Goal: Task Accomplishment & Management: Use online tool/utility

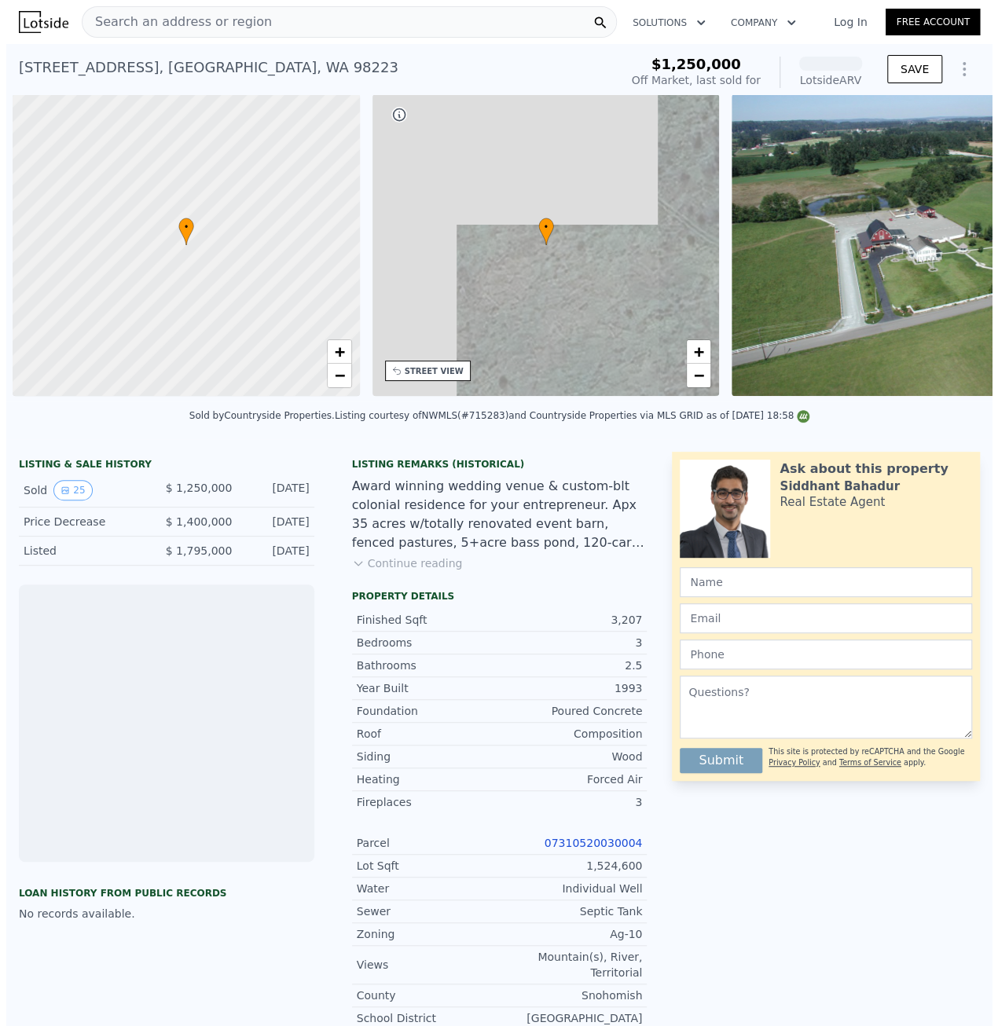
scroll to position [0, 6]
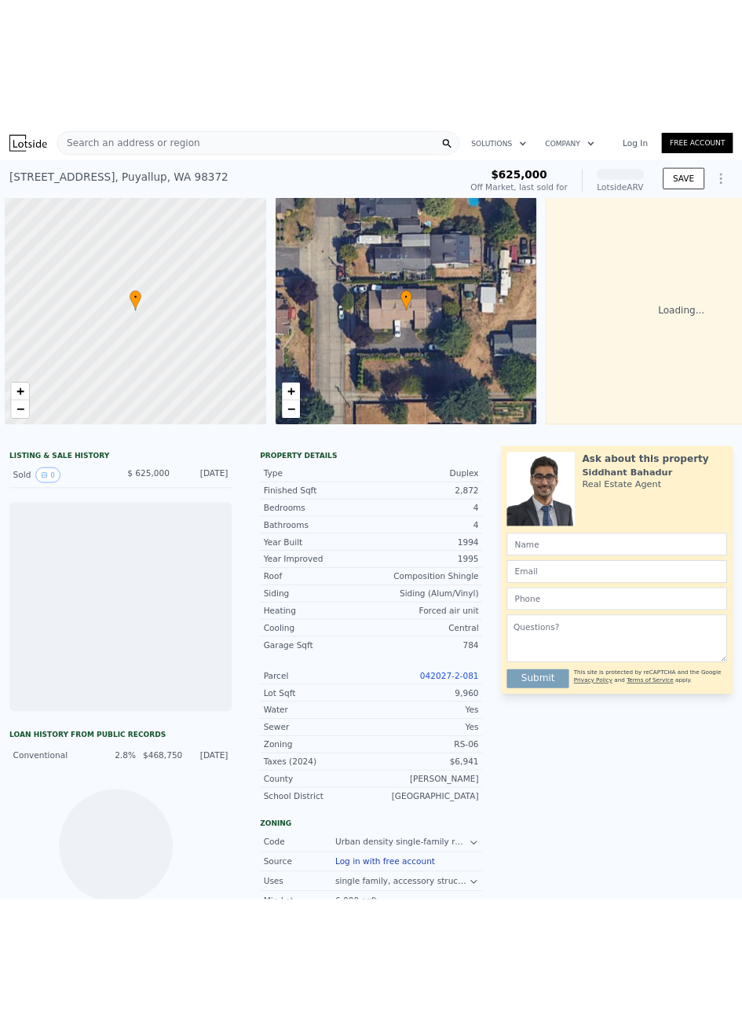
scroll to position [0, 6]
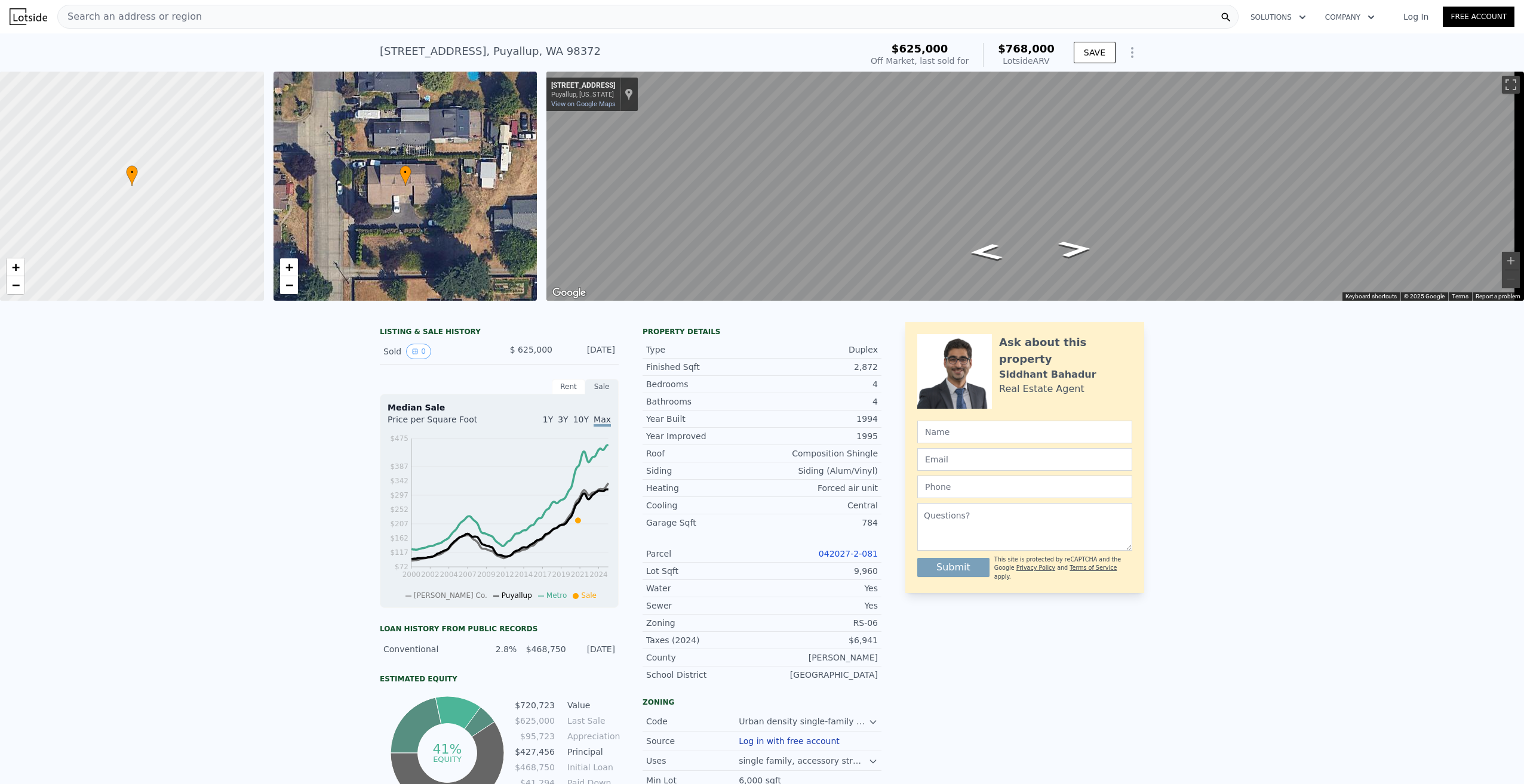
click at [758, 55] on icon "Show Options" at bounding box center [1132, 52] width 14 height 14
click at [758, 83] on div "Edit Structure" at bounding box center [1077, 83] width 134 height 24
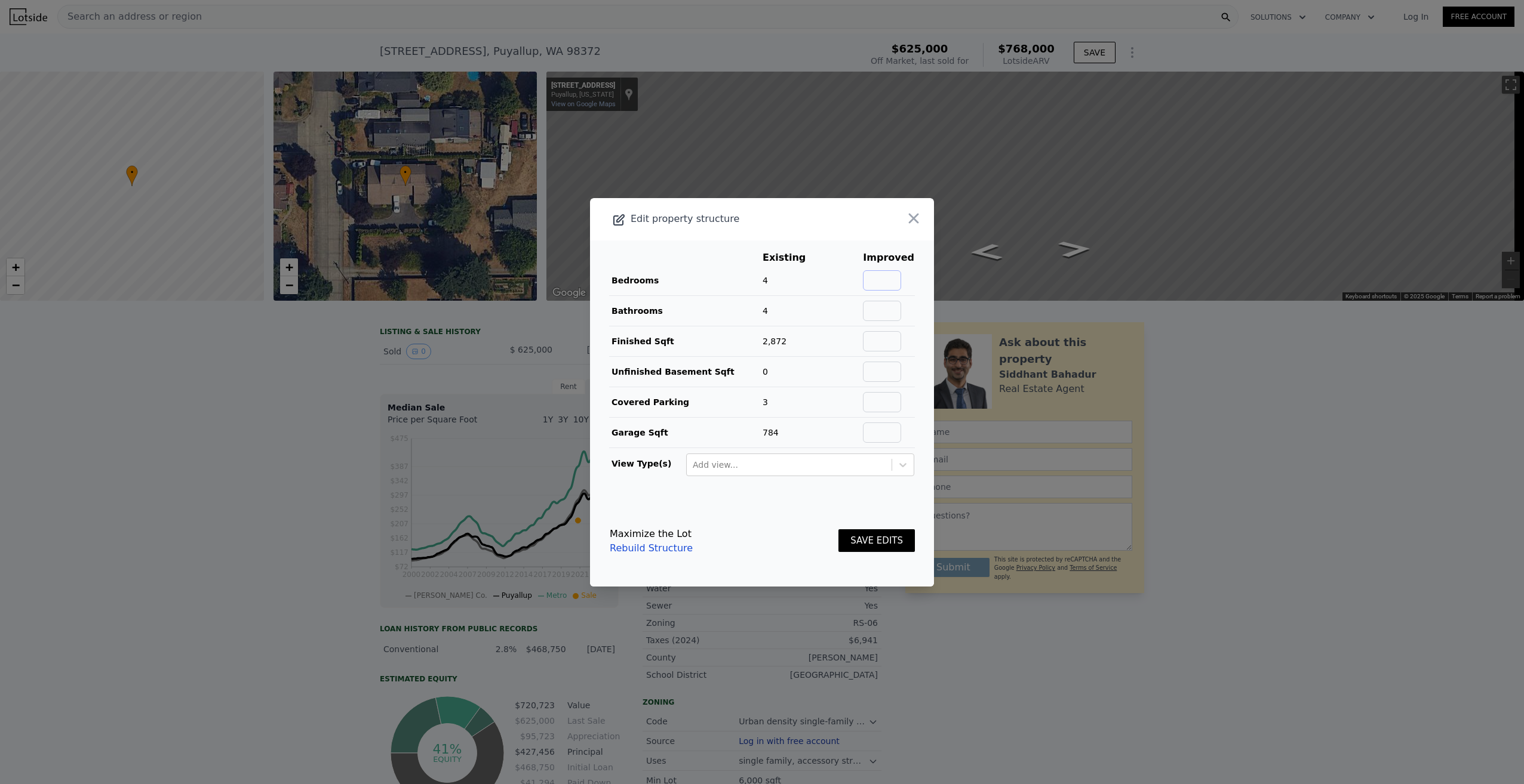
click at [758, 280] on input "text" at bounding box center [882, 280] width 38 height 21
type input "6"
click at [758, 302] on input "text" at bounding box center [882, 311] width 38 height 21
type input "2"
click at [758, 316] on input "text" at bounding box center [882, 311] width 38 height 21
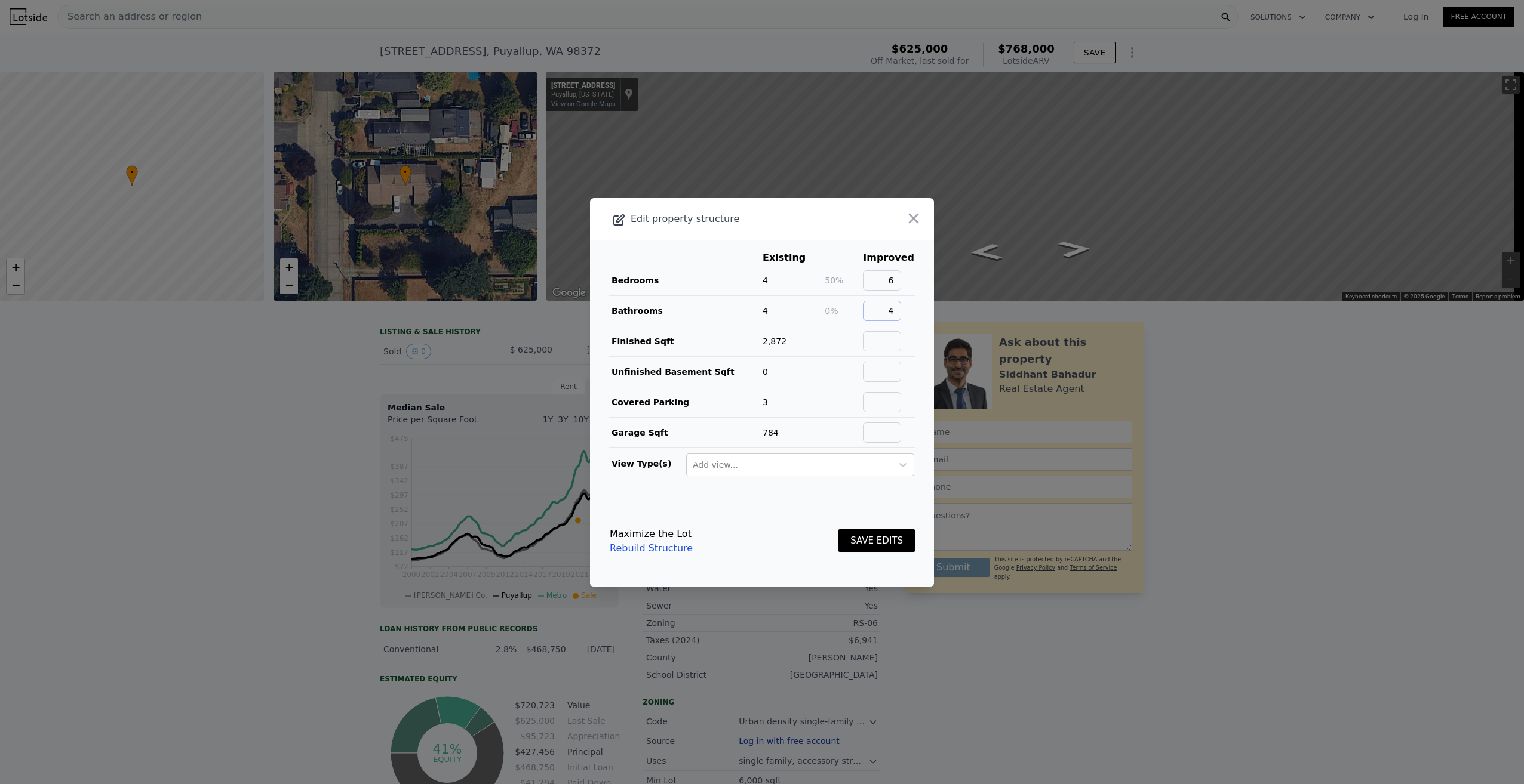
type input "4"
click at [758, 536] on button "SAVE EDITS" at bounding box center [876, 541] width 77 height 24
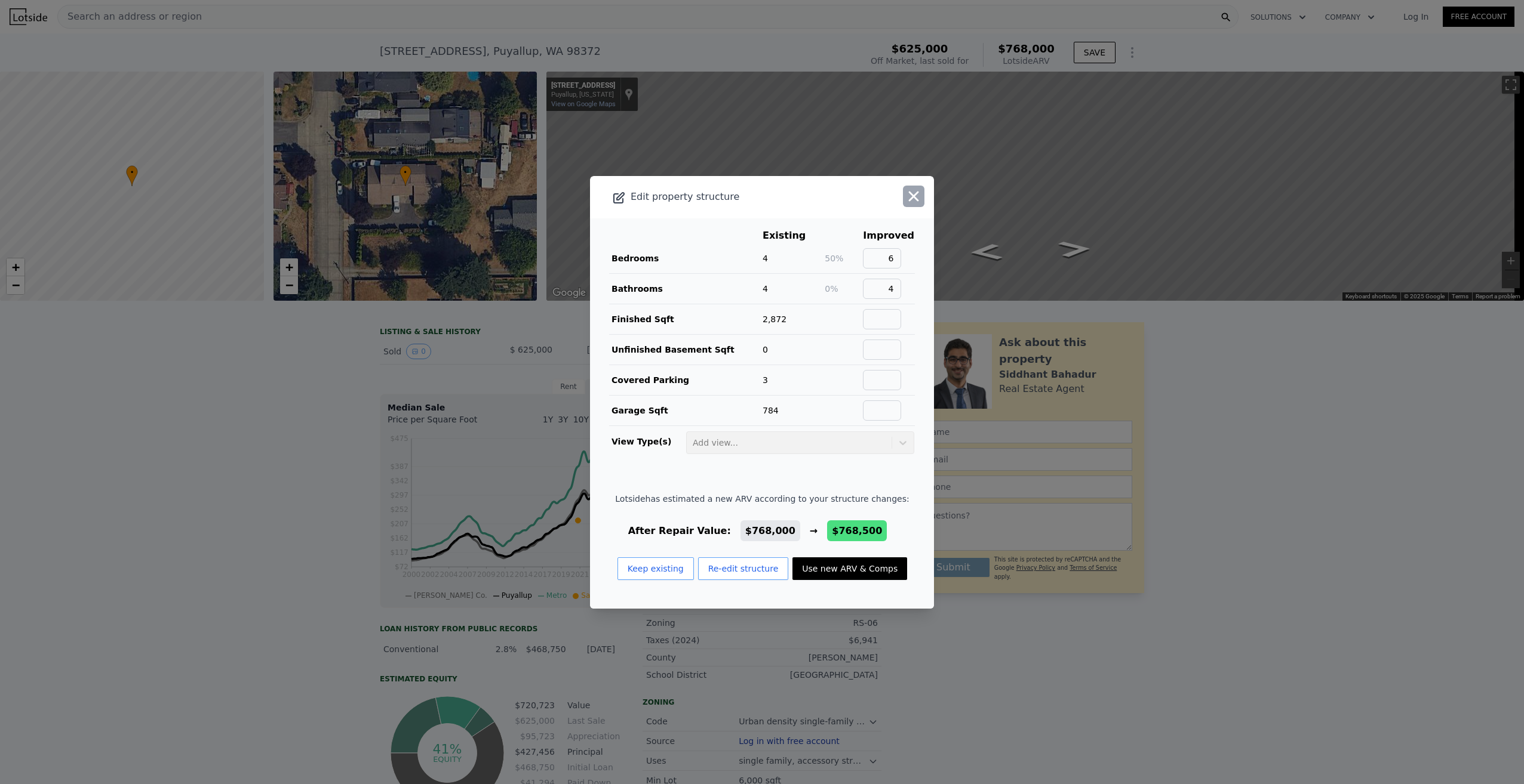
click at [758, 198] on icon "button" at bounding box center [914, 196] width 17 height 17
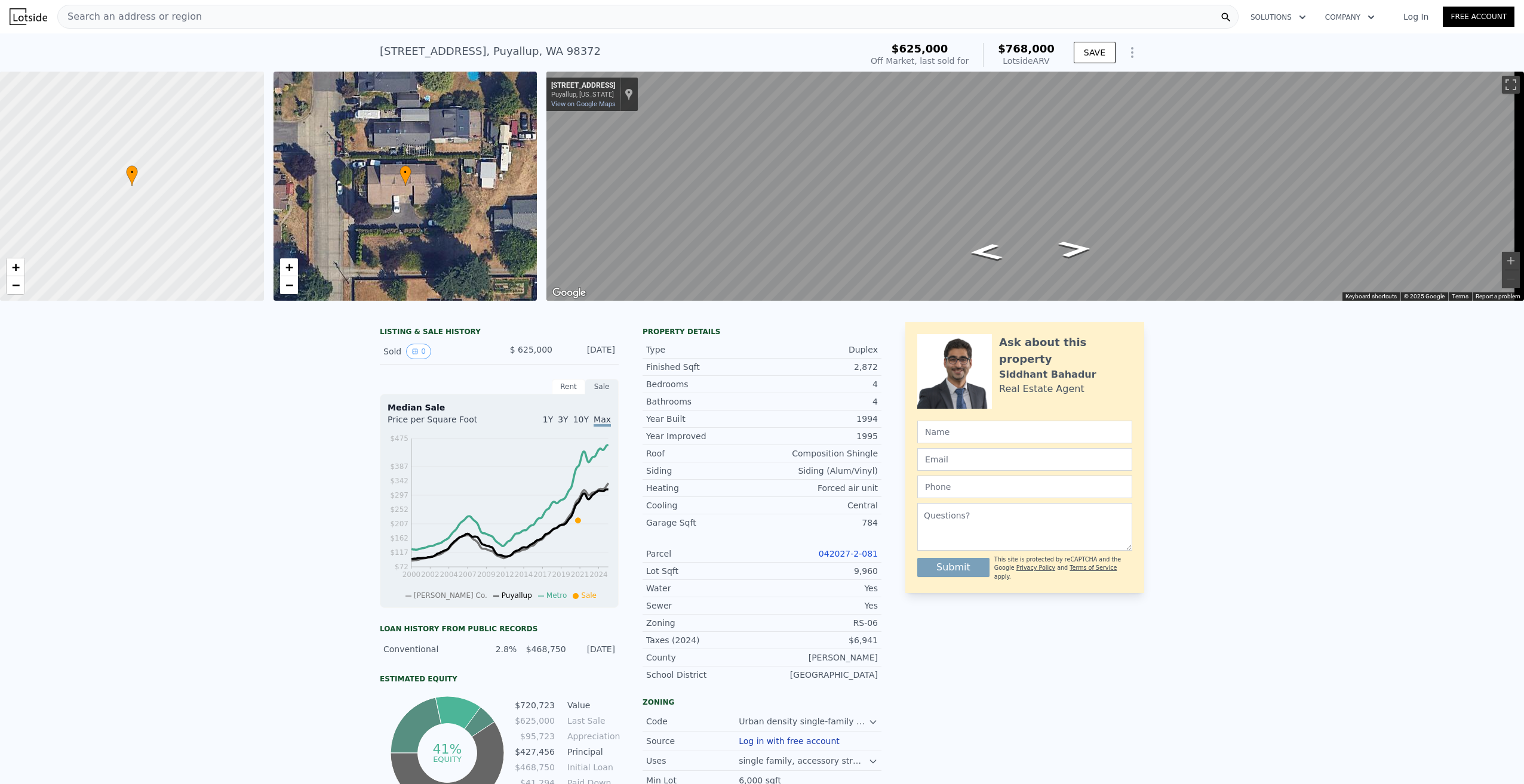
click at [758, 438] on div "LISTING & SALE HISTORY Sold 0 $ 625,000 Aug 29, 2021 Rent Sale Rent over time P…" at bounding box center [762, 646] width 1524 height 668
drag, startPoint x: 237, startPoint y: 522, endPoint x: 240, endPoint y: 511, distance: 11.4
click at [239, 514] on div "LISTING & SALE HISTORY Sold 0 $ 625,000 Aug 29, 2021 Rent Sale Rent over time P…" at bounding box center [762, 646] width 1524 height 668
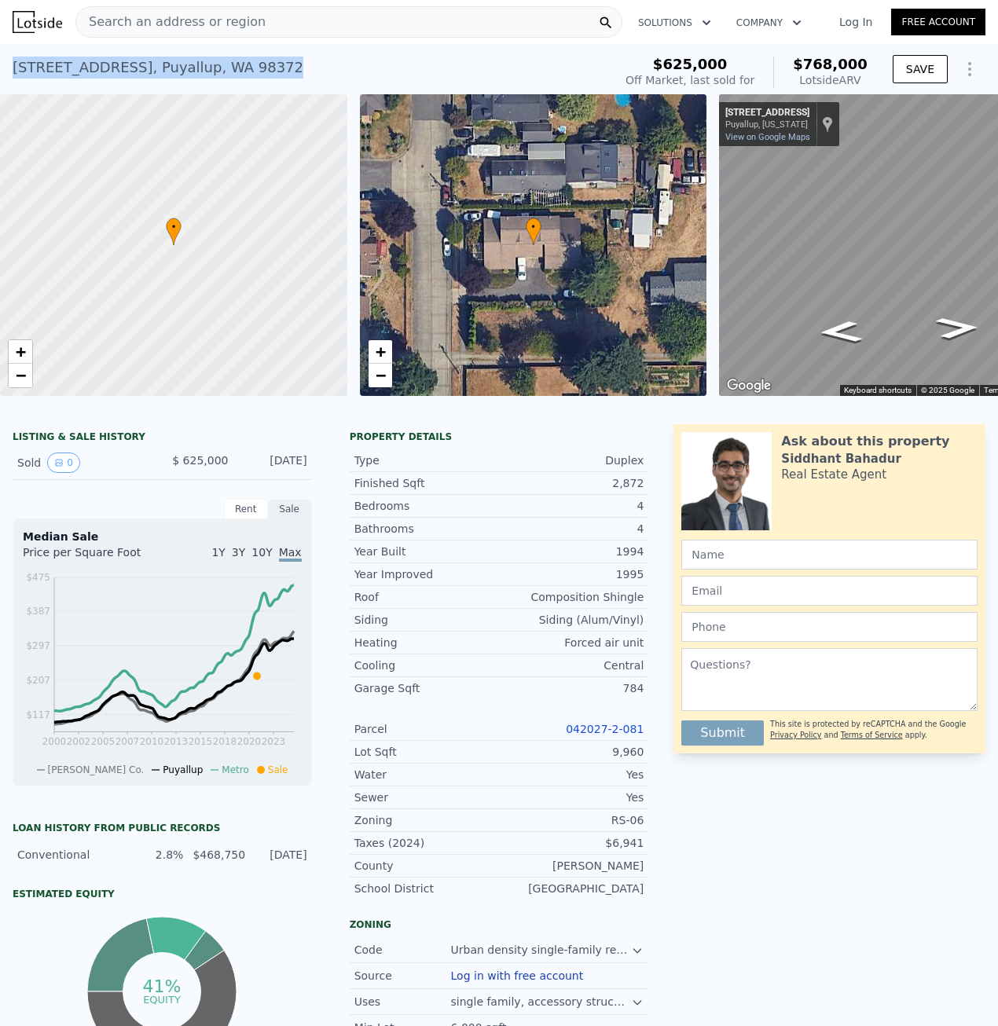
drag, startPoint x: 271, startPoint y: 71, endPoint x: 0, endPoint y: 75, distance: 271.0
click at [0, 75] on div "219 7th St NE # B , Puyallup , WA 98372 Sold Aug 2021 for $625k (~ARV $768k ) $…" at bounding box center [499, 69] width 998 height 50
copy div "219 7th St NE # B , Puyallup , WA 98372"
